Goal: Information Seeking & Learning: Learn about a topic

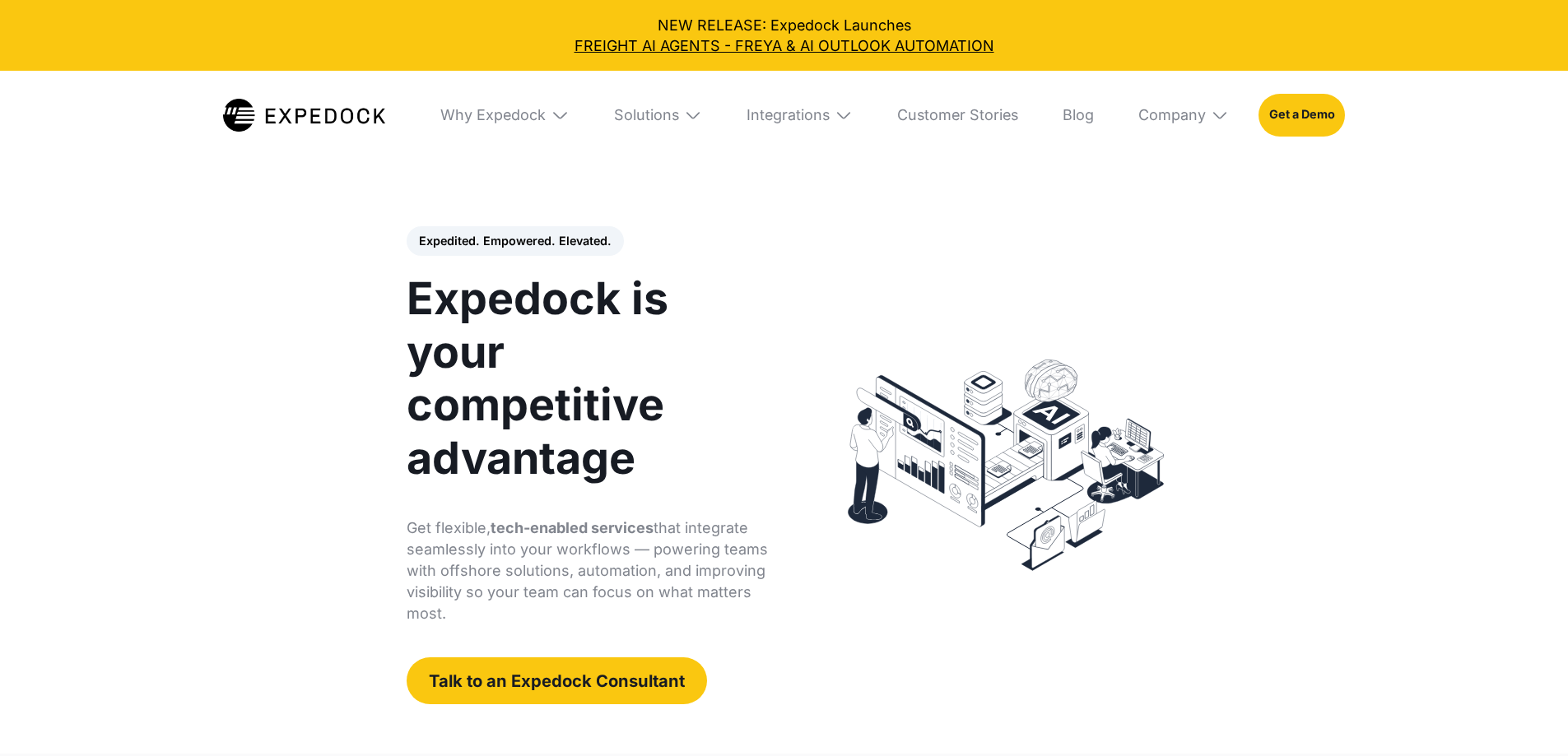
select select
click at [1229, 113] on img at bounding box center [1219, 115] width 18 height 18
click at [521, 113] on div "Why Expedock" at bounding box center [493, 115] width 105 height 18
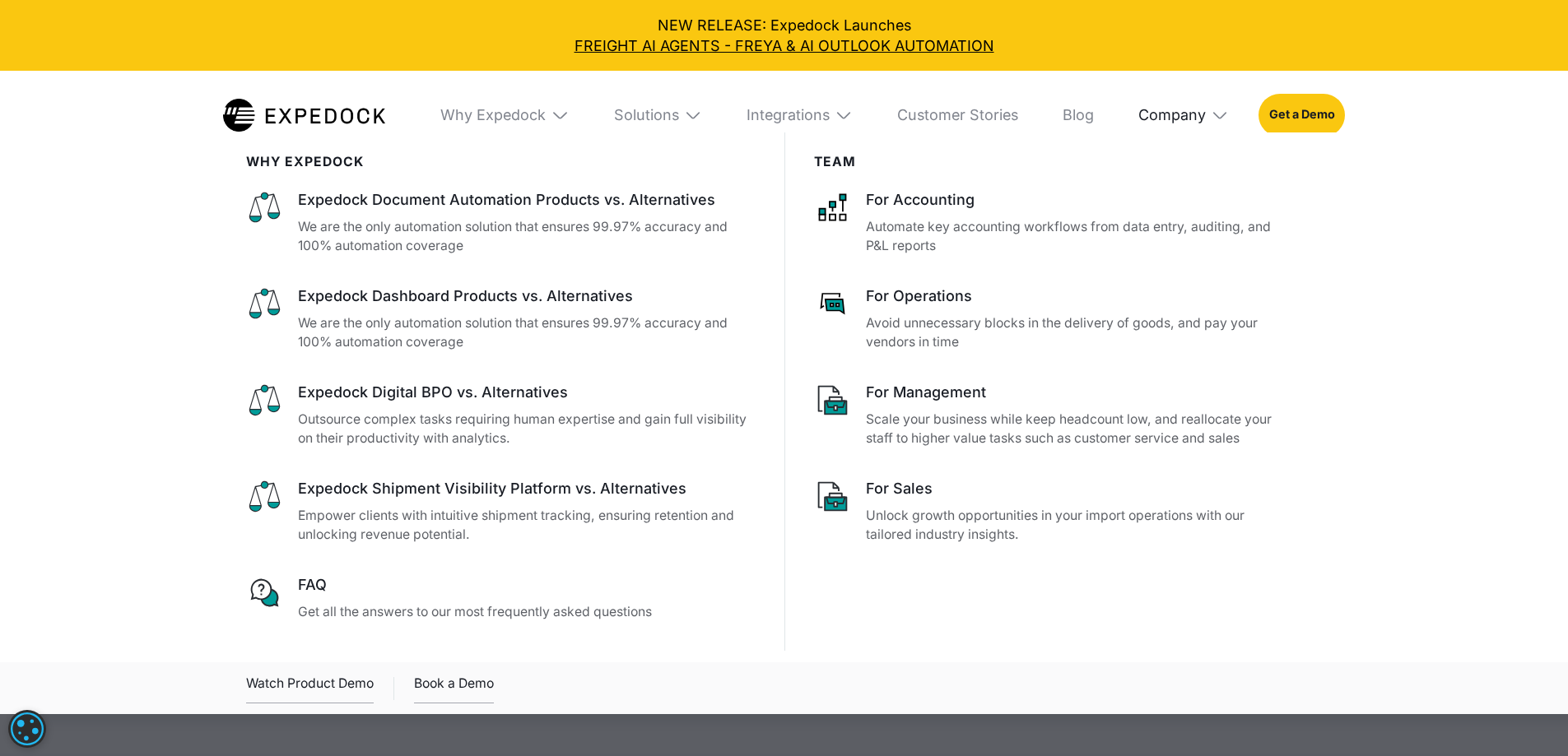
click at [1184, 117] on div "Company" at bounding box center [1171, 115] width 67 height 18
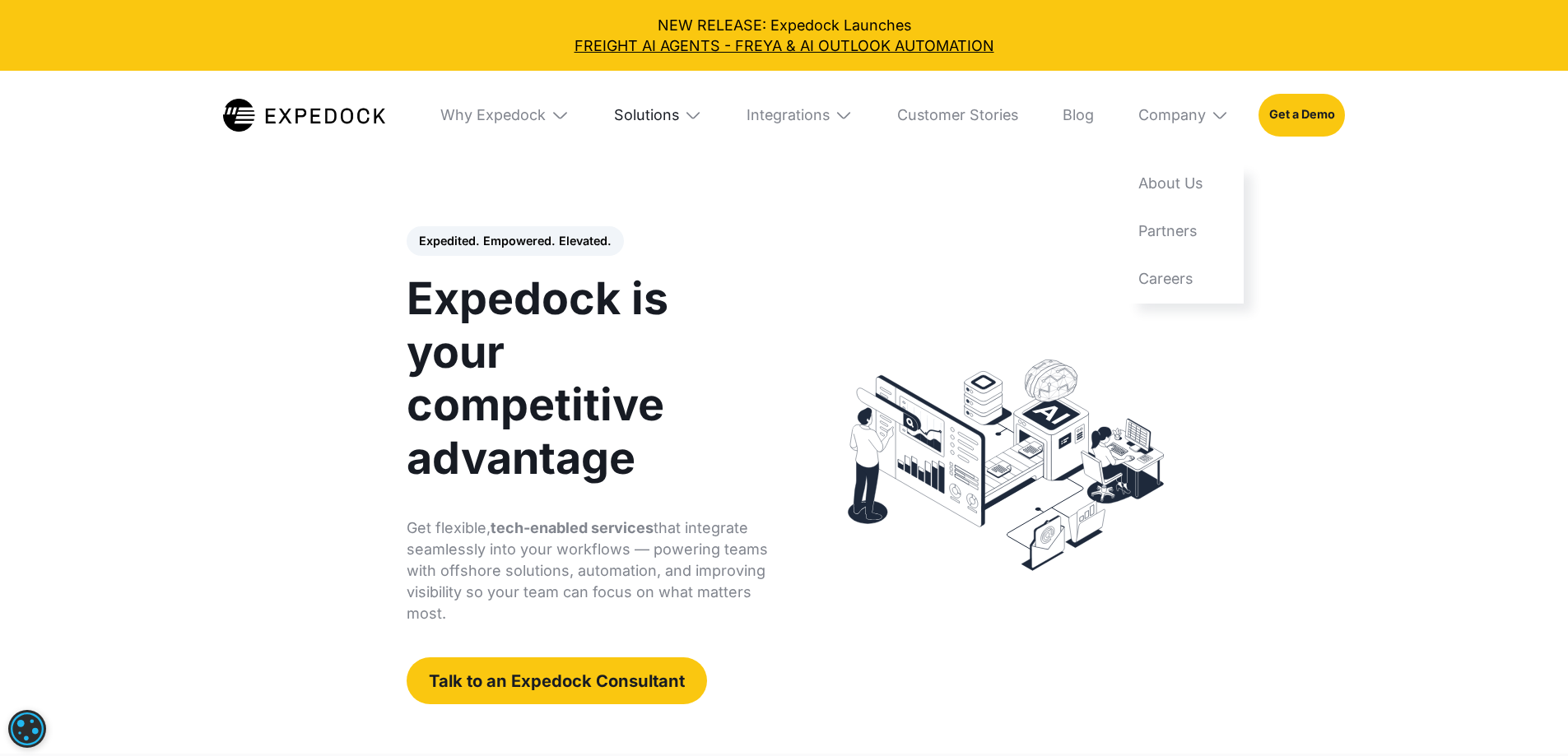
click at [672, 118] on div "Solutions" at bounding box center [646, 115] width 65 height 18
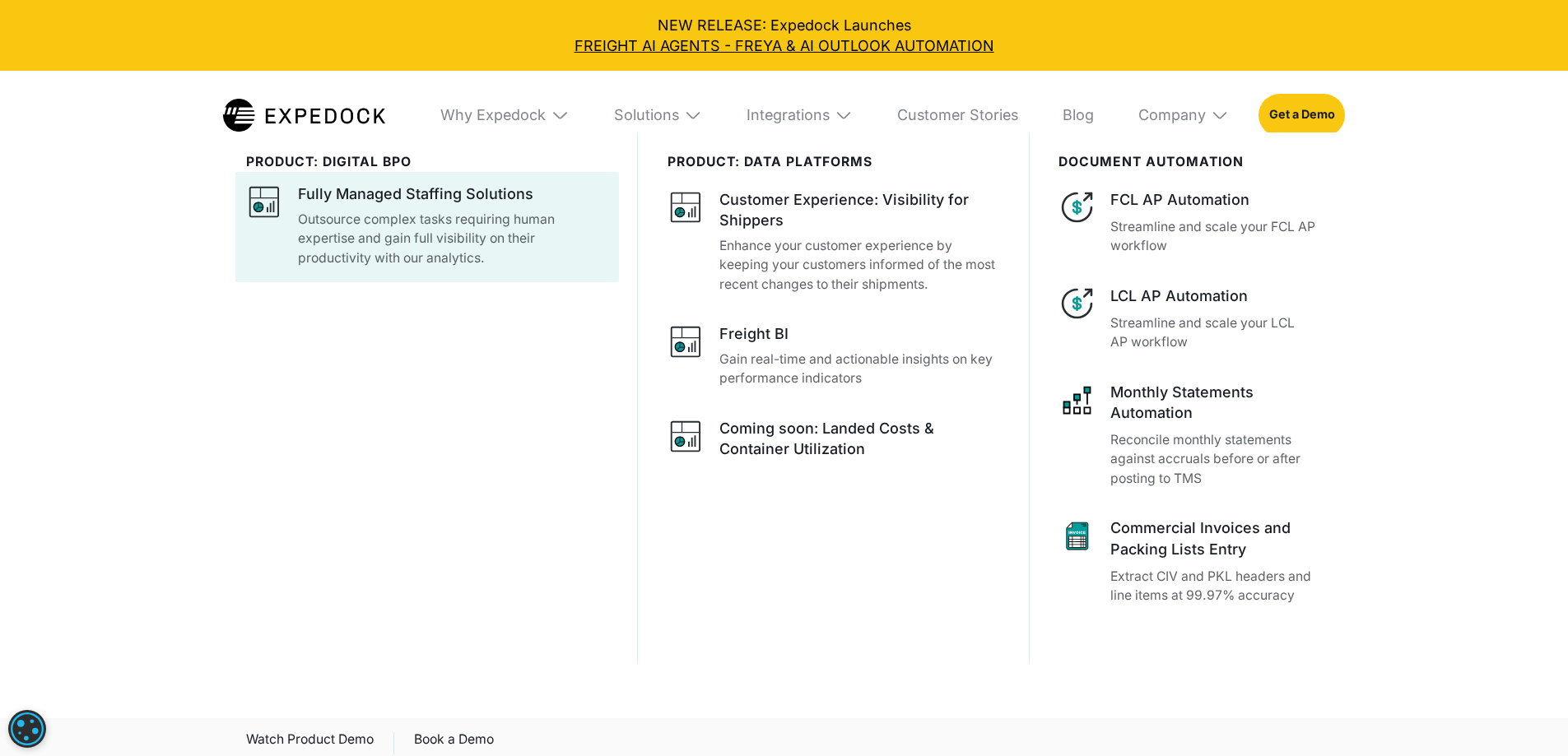
click at [440, 196] on div "Fully Managed Staffing Solutions" at bounding box center [415, 194] width 236 height 20
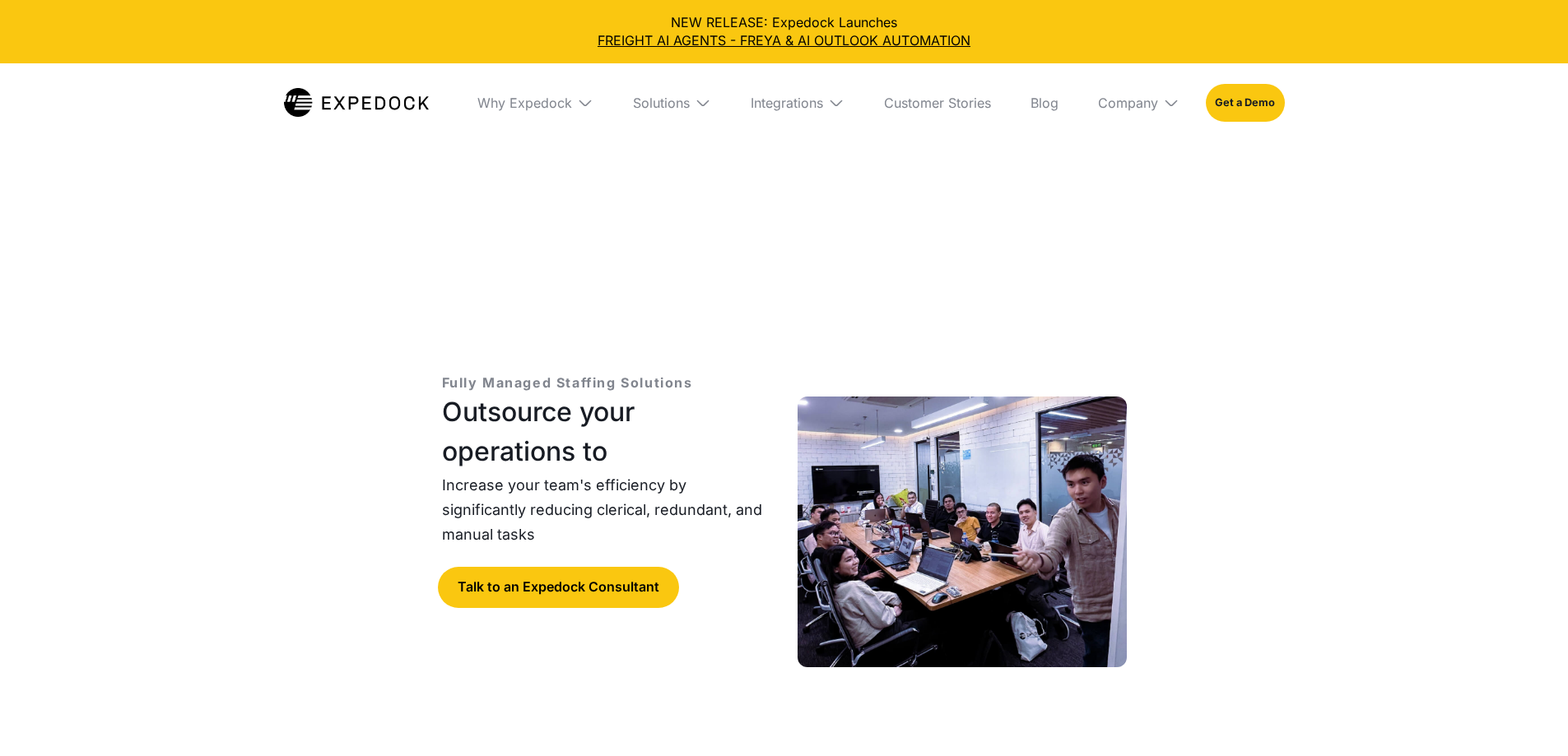
select select
click at [689, 100] on div "Solutions" at bounding box center [661, 102] width 57 height 16
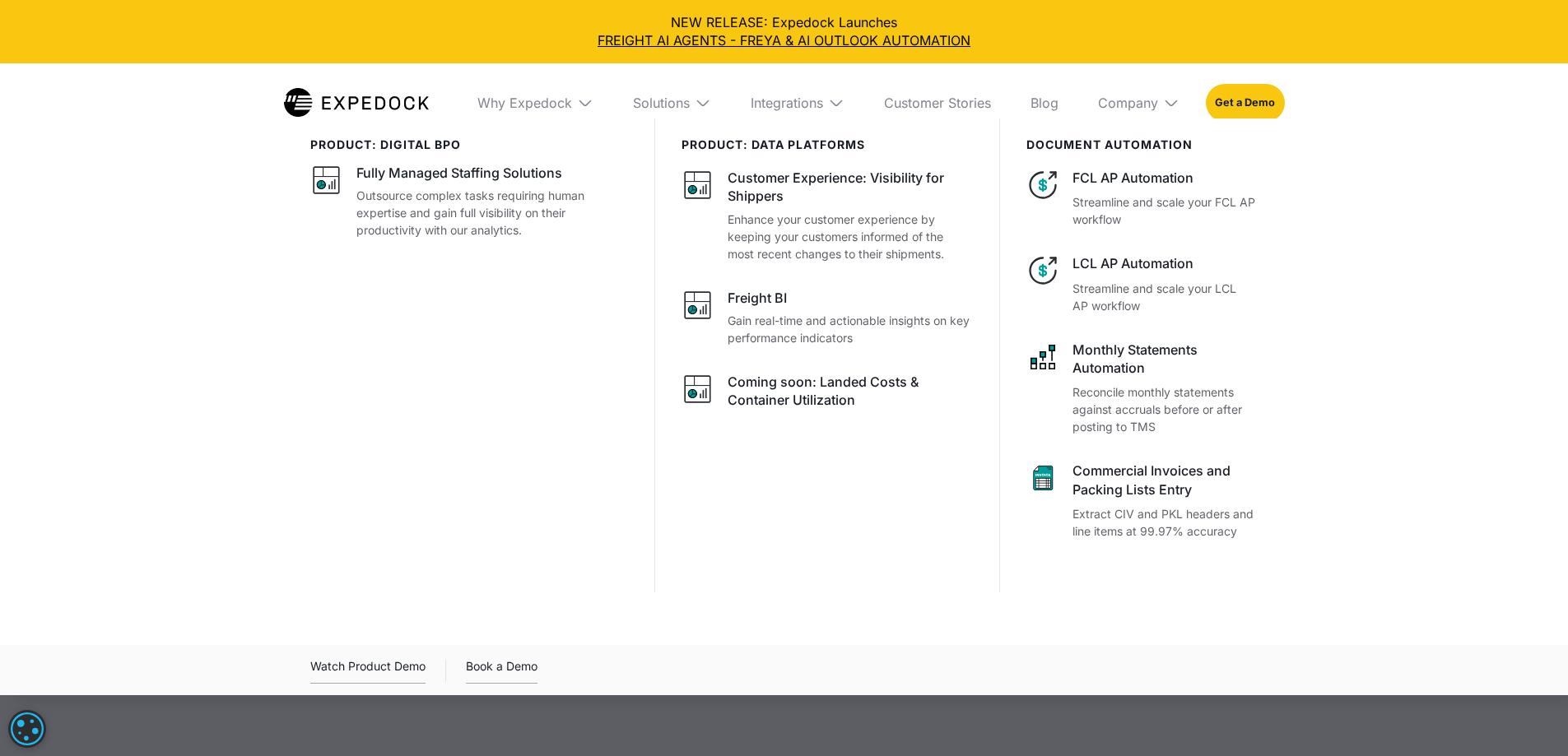
drag, startPoint x: 241, startPoint y: 356, endPoint x: 220, endPoint y: 355, distance: 21.0
click at [220, 355] on div "product: digital bpo Fully Managed Staffing Solutions Outsource complex tasks r…" at bounding box center [784, 387] width 1568 height 537
click at [680, 101] on div "Solutions" at bounding box center [661, 102] width 57 height 16
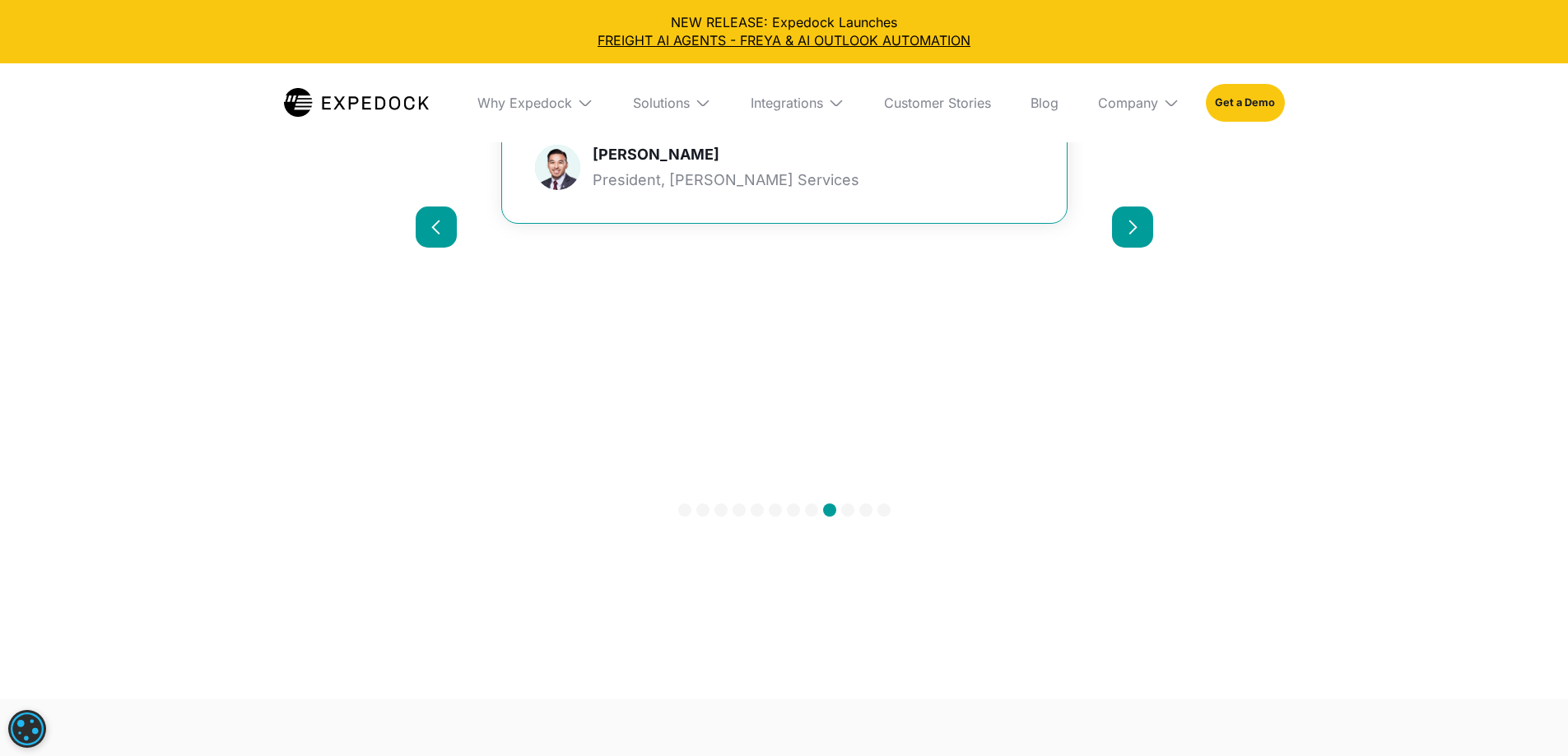
scroll to position [9009, 0]
click at [1135, 231] on div "next slide" at bounding box center [1132, 223] width 16 height 16
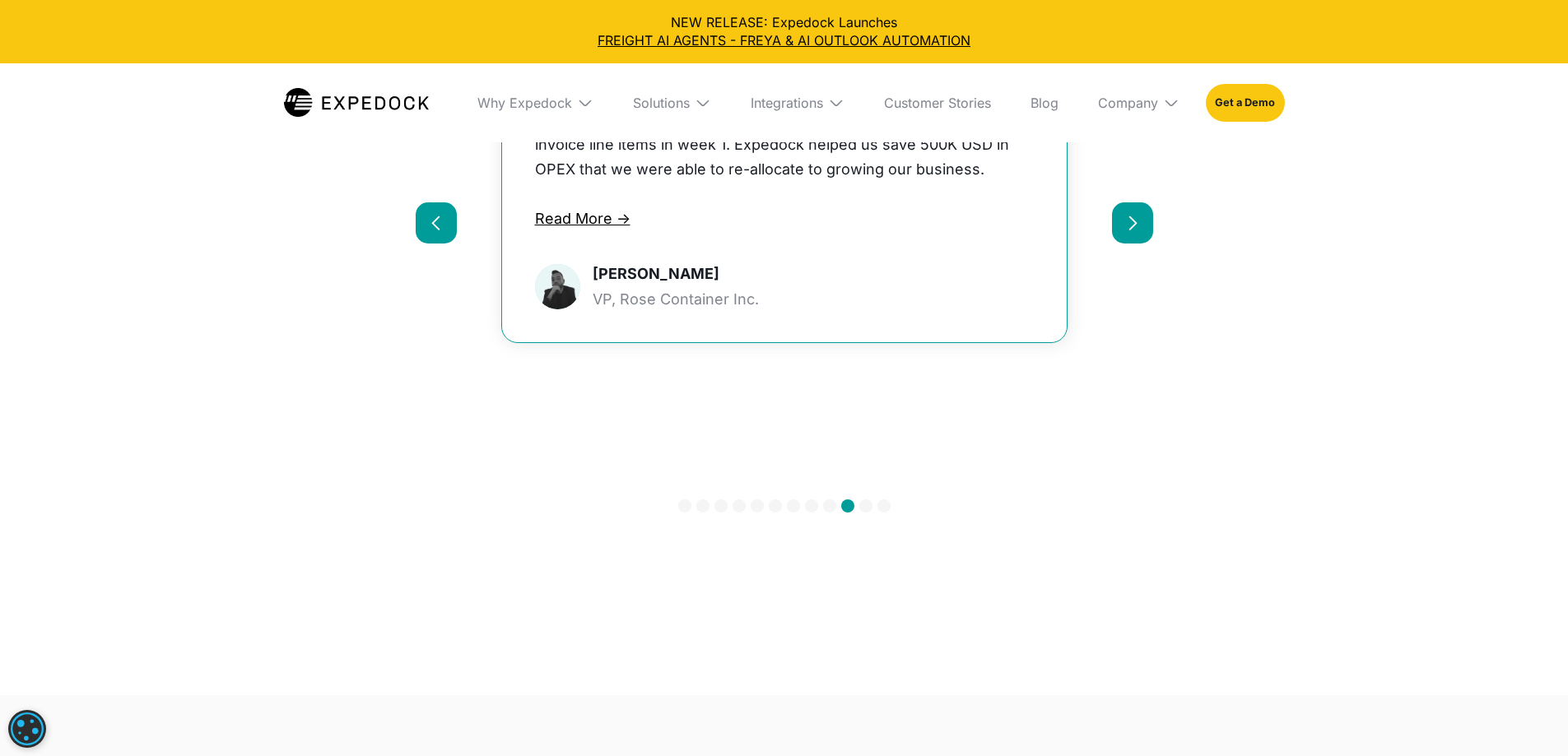
click at [1134, 231] on div "next slide" at bounding box center [1132, 223] width 16 height 16
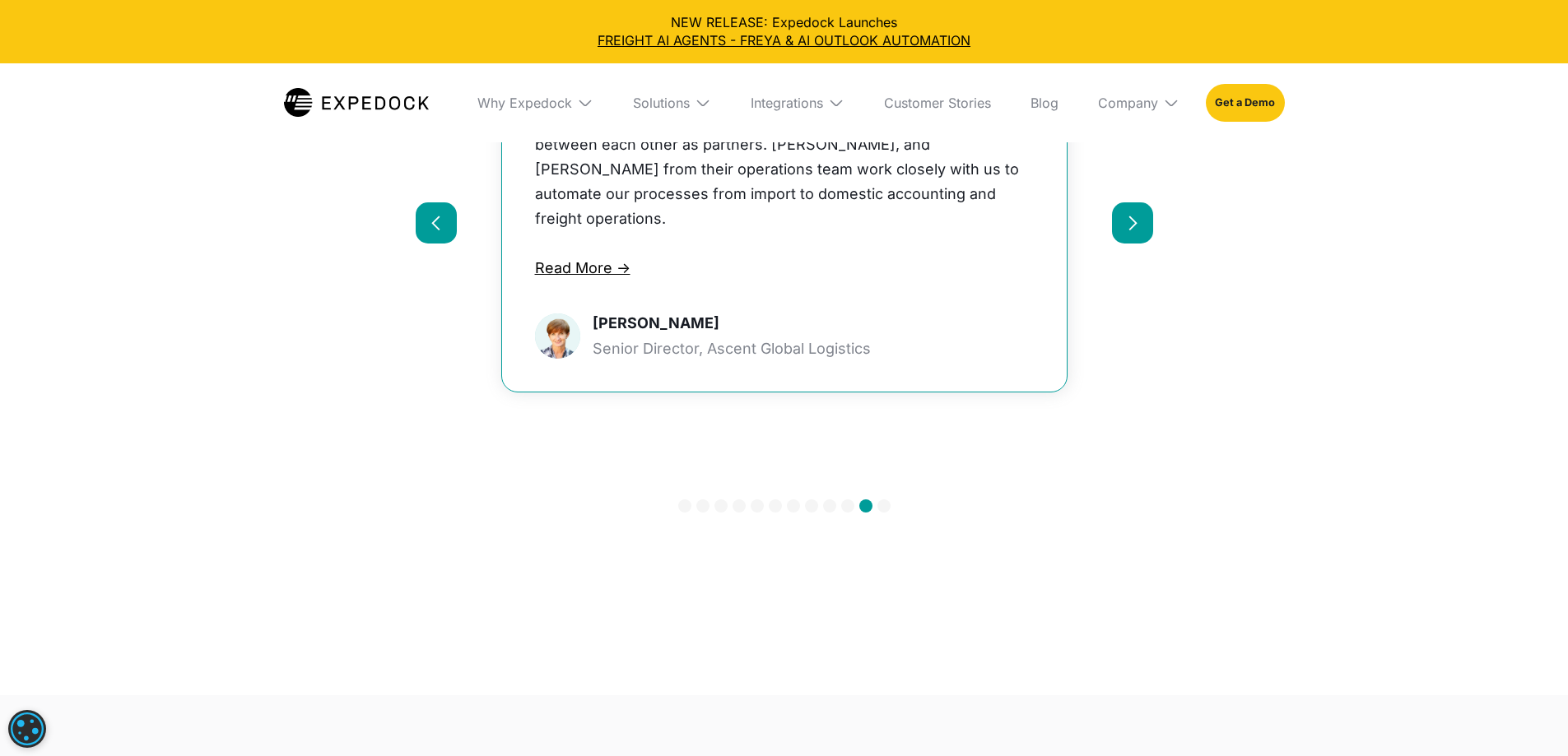
click at [1134, 231] on div "next slide" at bounding box center [1132, 223] width 16 height 16
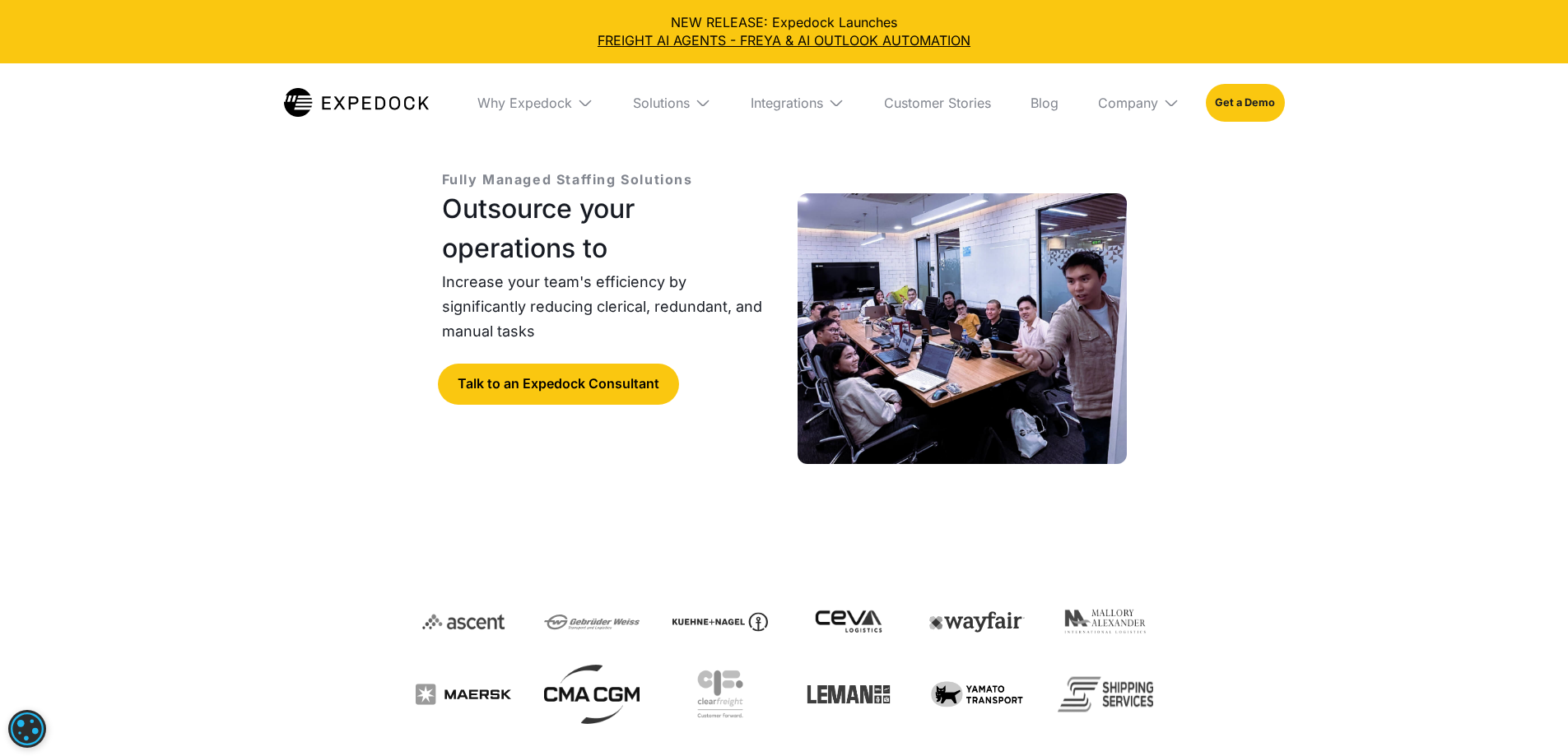
scroll to position [0, 0]
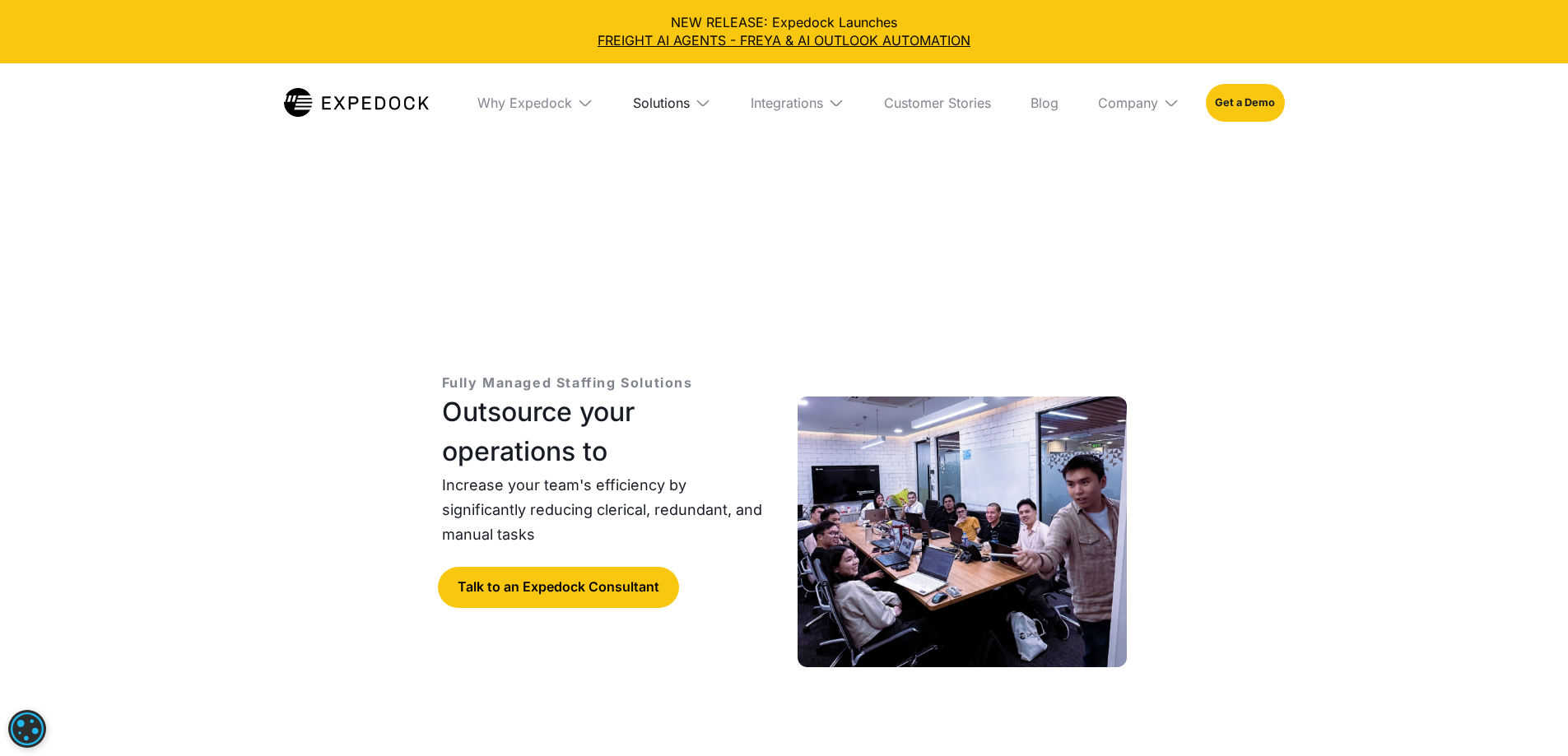
click at [678, 104] on div "Solutions" at bounding box center [661, 102] width 57 height 16
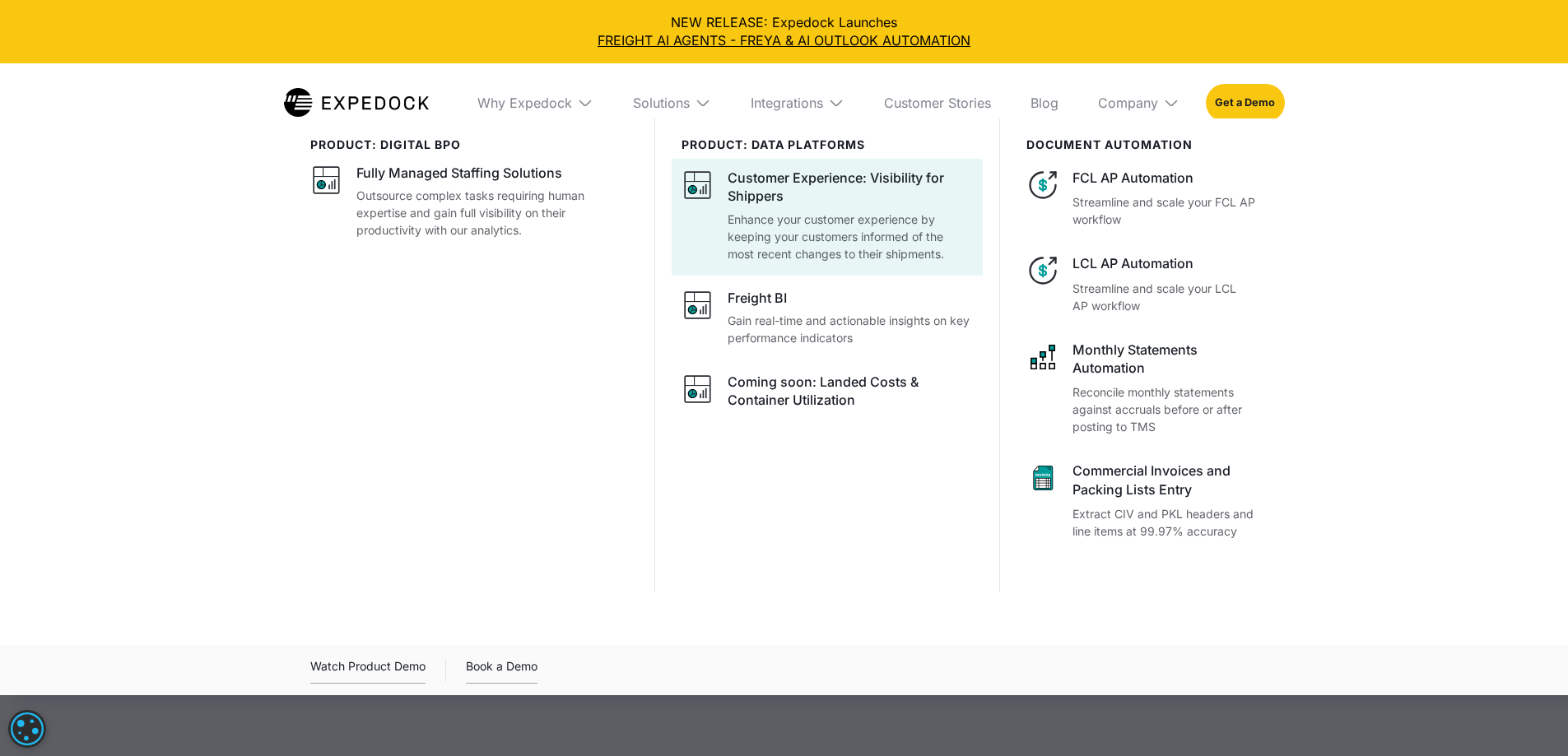
click at [855, 185] on div "Customer Experience: Visibility for Shippers" at bounding box center [850, 187] width 245 height 37
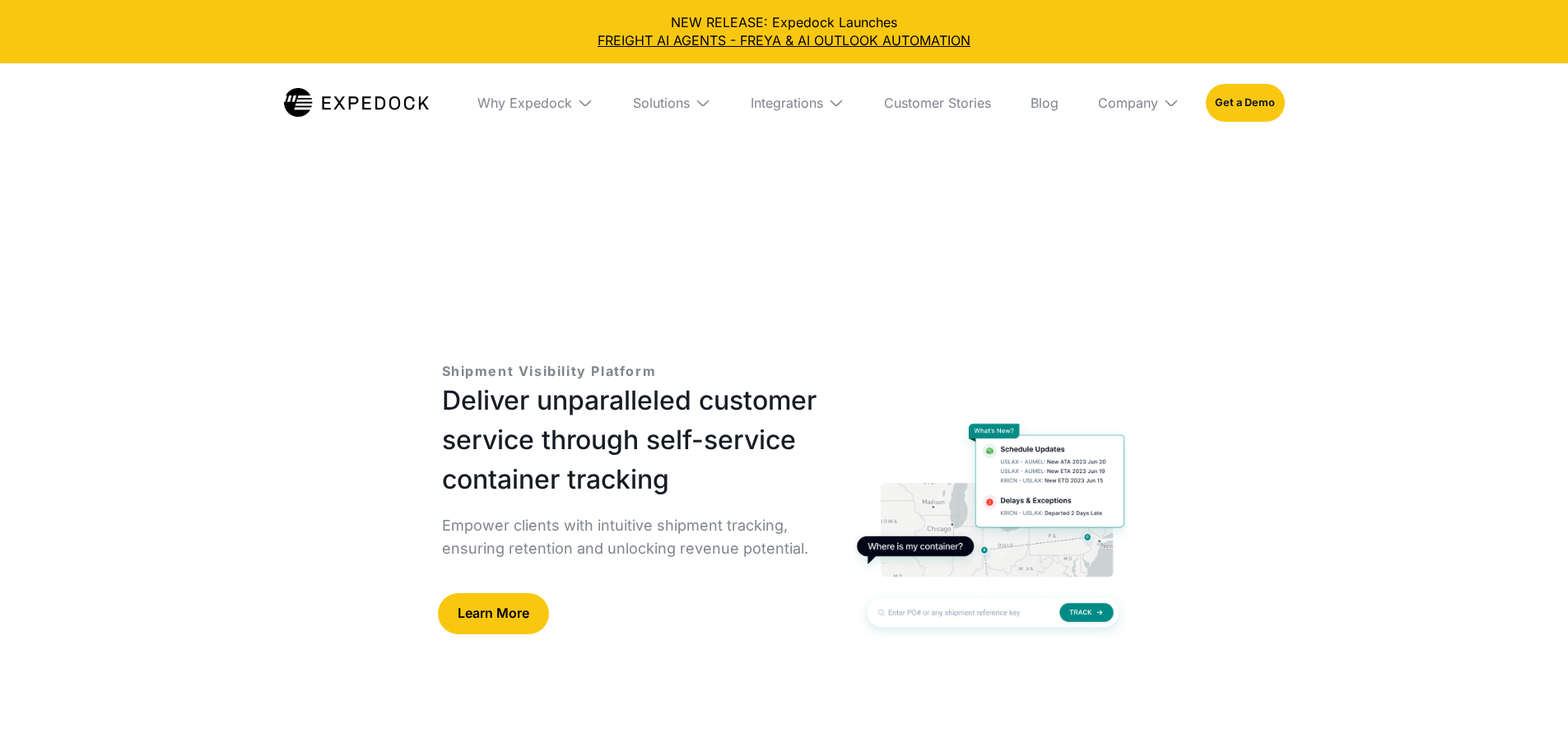
select select
click at [656, 109] on div "Solutions" at bounding box center [661, 102] width 57 height 16
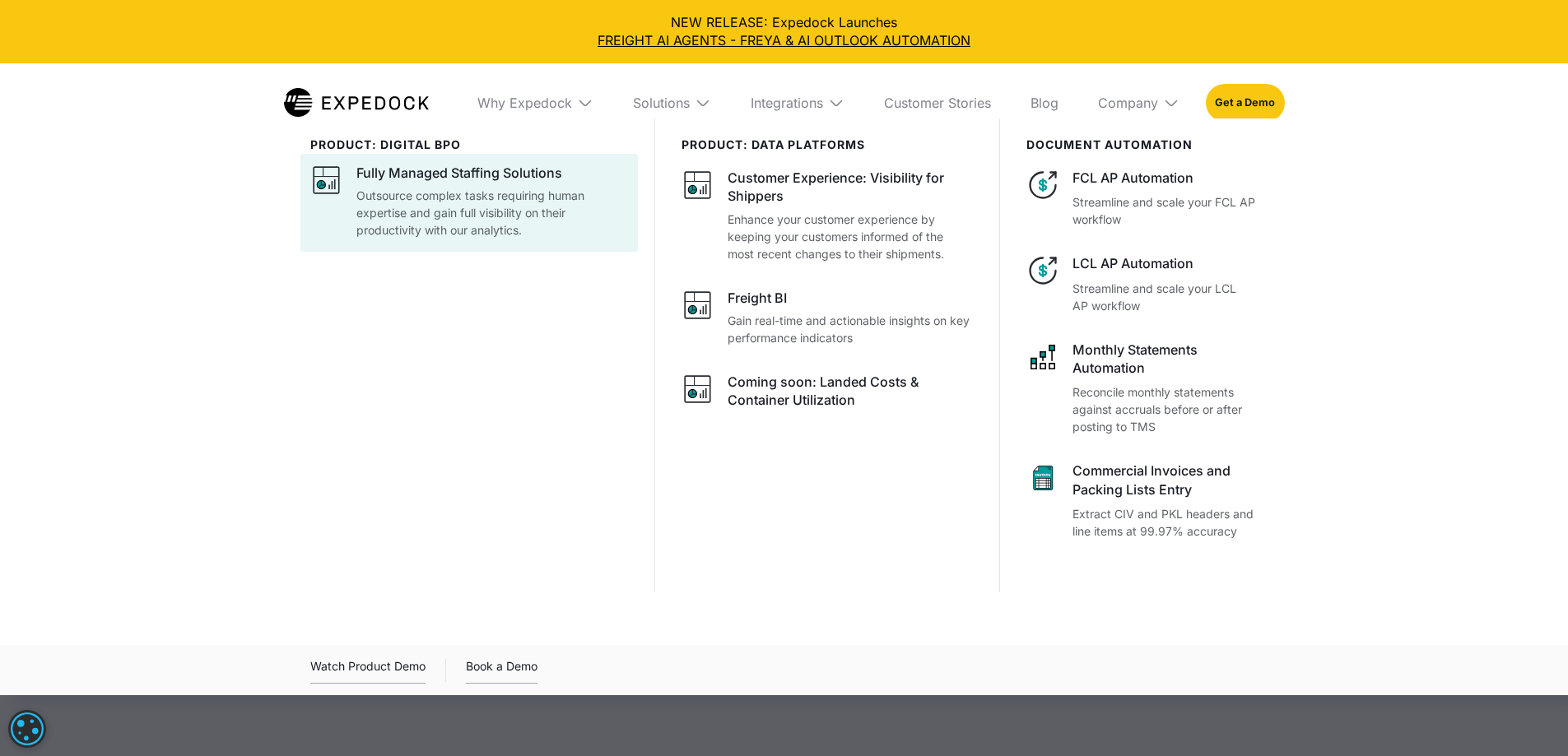
click at [451, 204] on p "Outsource complex tasks requiring human expertise and gain full visibility on t…" at bounding box center [492, 213] width 272 height 52
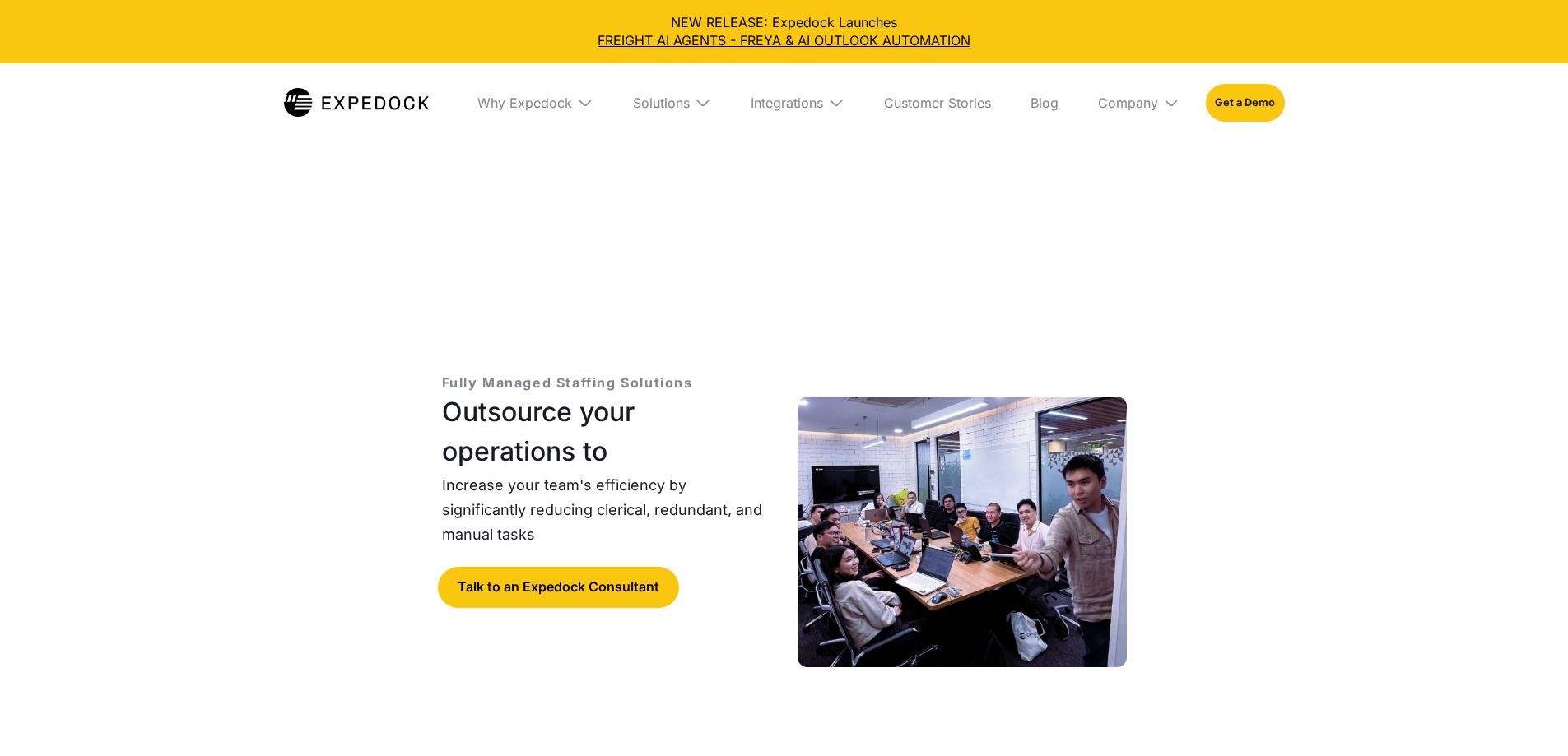
select select
